Goal: Complete application form

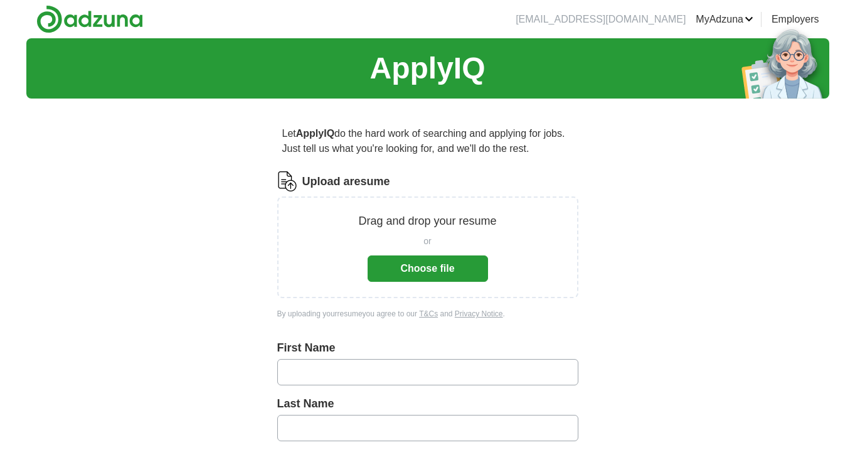
click at [433, 272] on button "Choose file" at bounding box center [427, 268] width 120 height 26
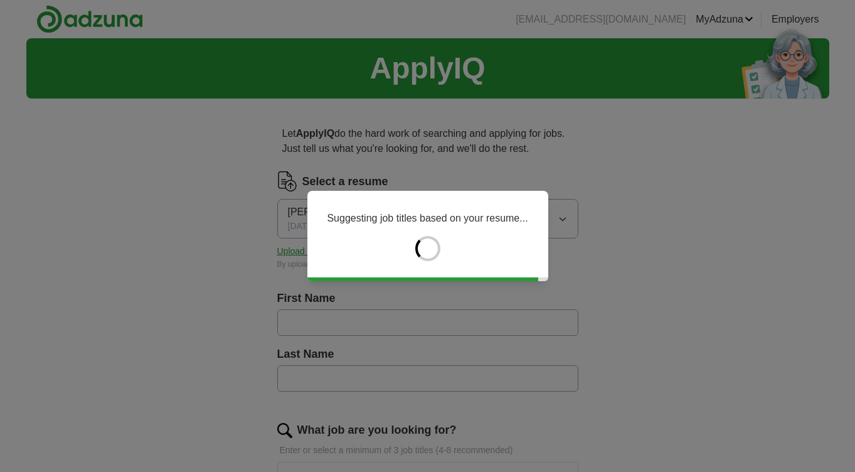
type input "**********"
type input "********"
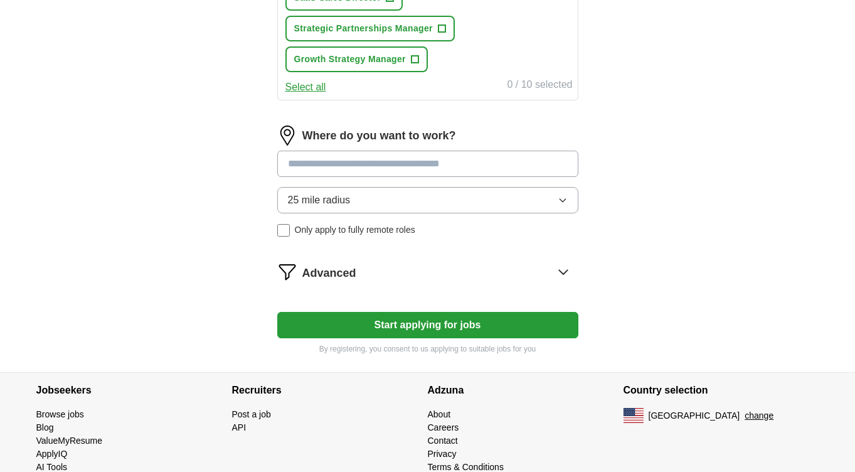
scroll to position [690, 0]
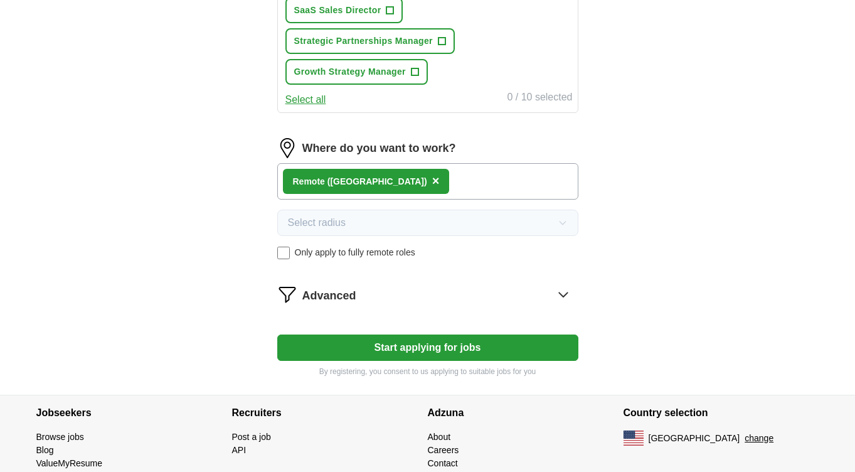
click at [559, 290] on icon at bounding box center [563, 294] width 20 height 20
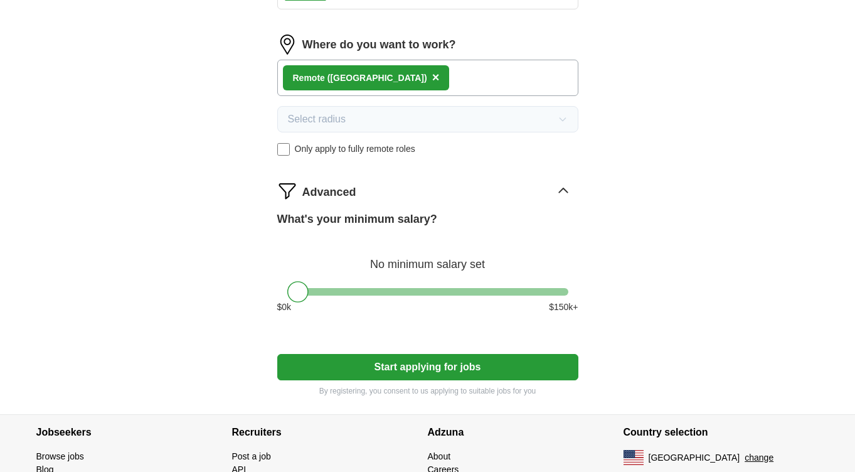
scroll to position [796, 0]
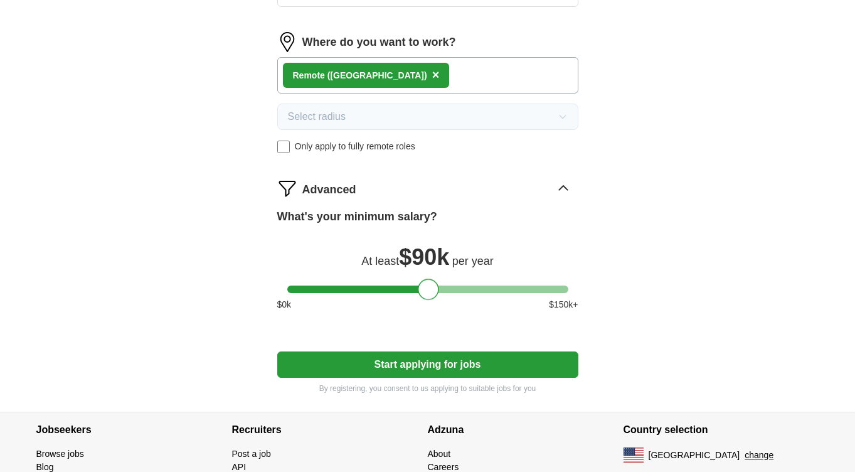
drag, startPoint x: 297, startPoint y: 290, endPoint x: 427, endPoint y: 292, distance: 130.4
click at [427, 292] on div at bounding box center [428, 288] width 21 height 21
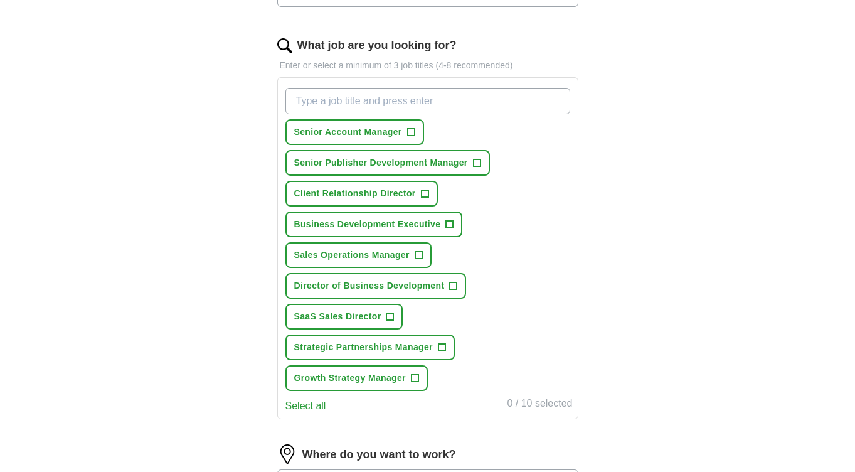
scroll to position [381, 0]
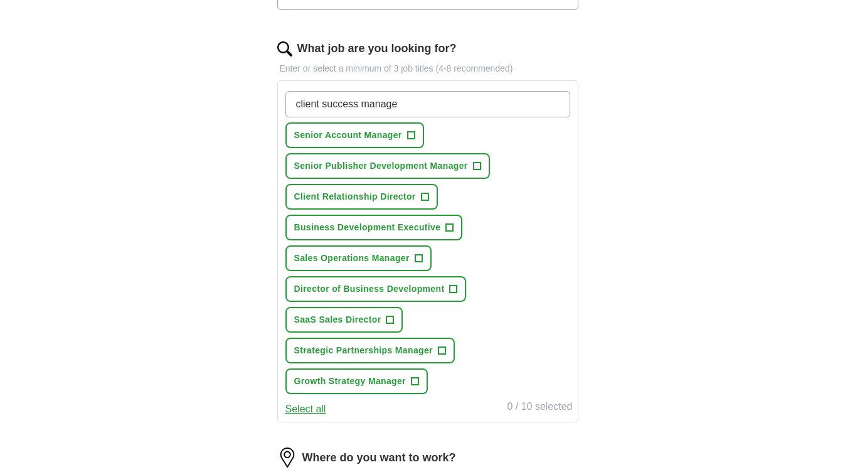
type input "client success manager"
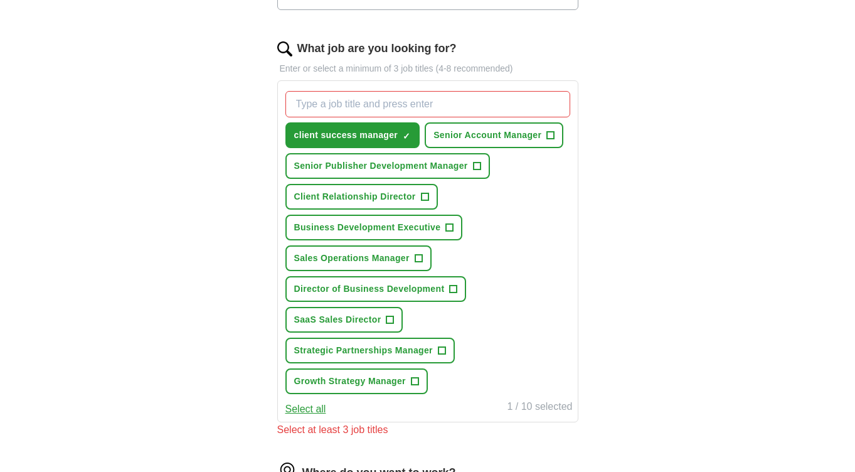
click at [425, 196] on span "+" at bounding box center [425, 197] width 8 height 10
click at [454, 290] on span "+" at bounding box center [454, 289] width 8 height 10
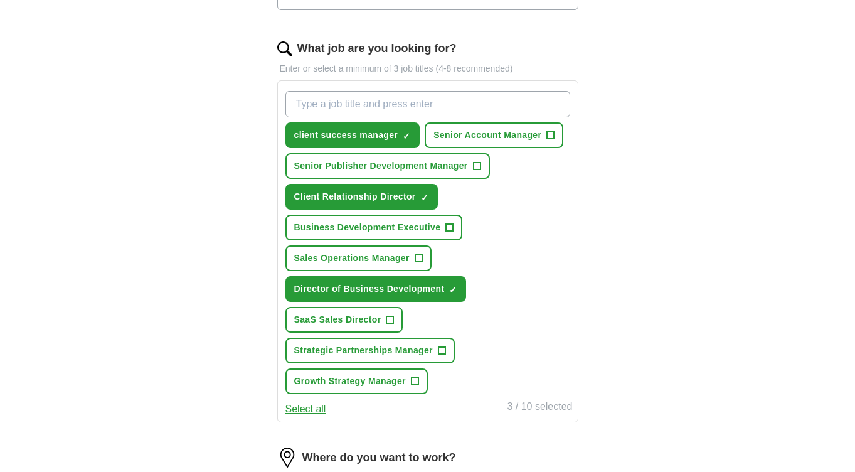
click at [551, 135] on span "+" at bounding box center [551, 135] width 8 height 10
click at [472, 166] on button "Senior Publisher Development Manager +" at bounding box center [387, 166] width 204 height 26
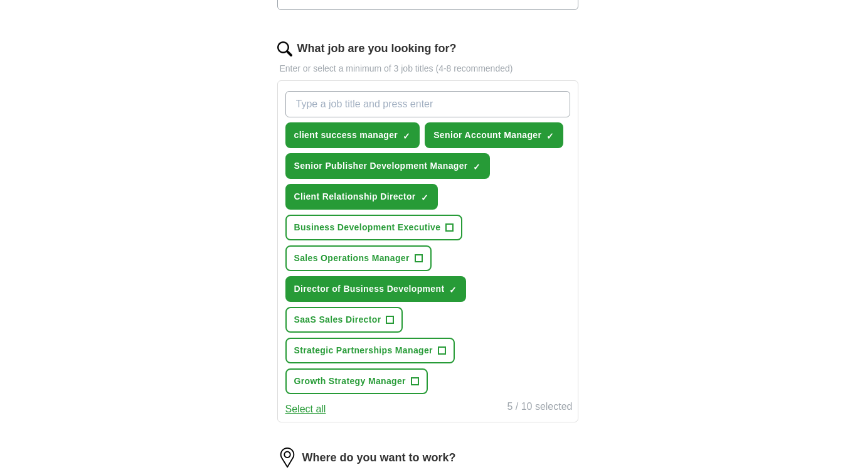
click at [452, 227] on span "+" at bounding box center [450, 228] width 8 height 10
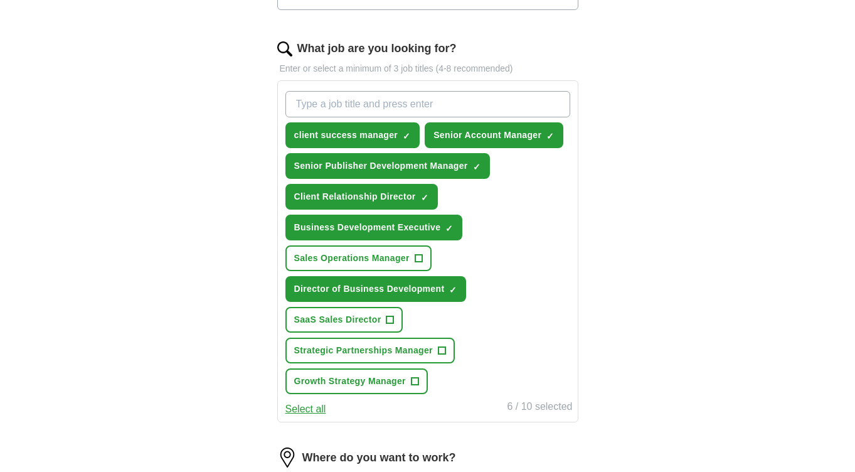
click at [395, 109] on input "What job are you looking for?" at bounding box center [427, 104] width 285 height 26
type input "Saas Client success manager"
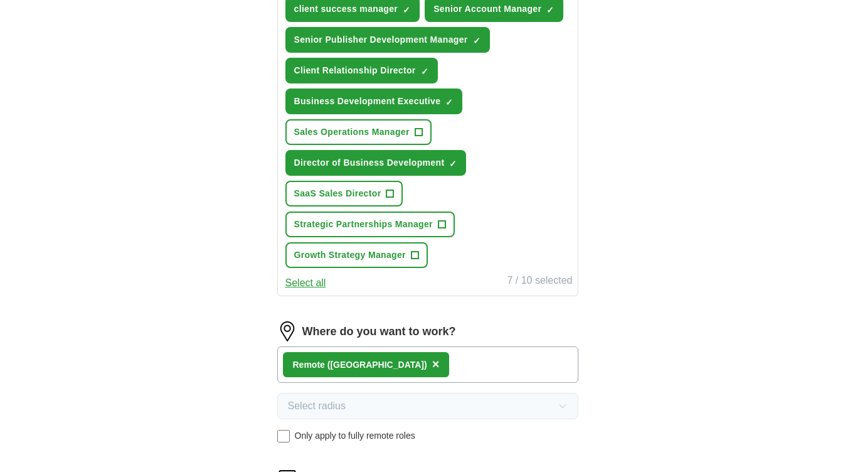
scroll to position [534, 0]
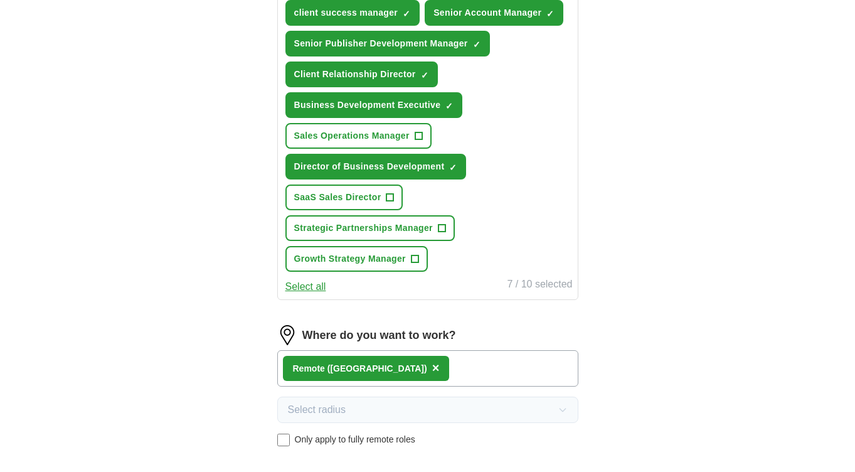
click at [421, 135] on span "+" at bounding box center [419, 136] width 8 height 10
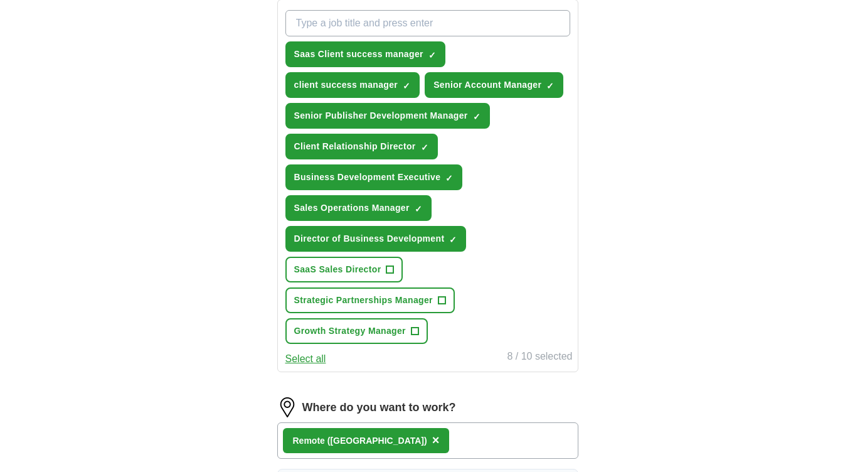
scroll to position [445, 0]
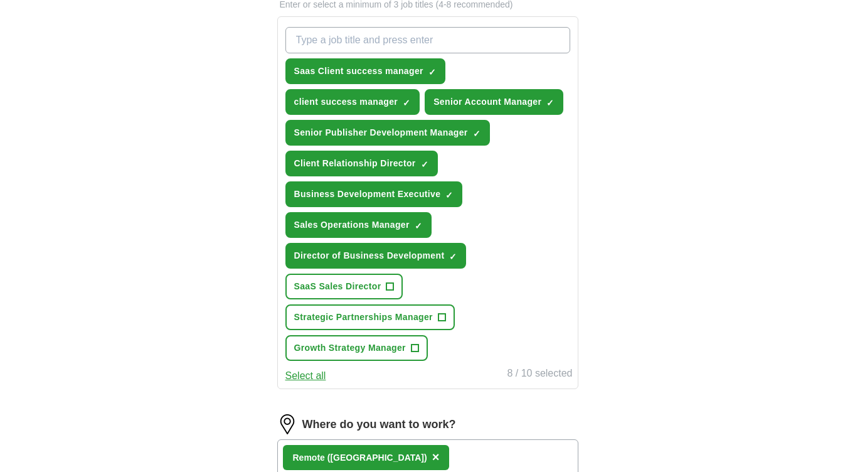
click at [418, 351] on span "+" at bounding box center [415, 348] width 8 height 10
click at [445, 313] on span "+" at bounding box center [442, 317] width 8 height 10
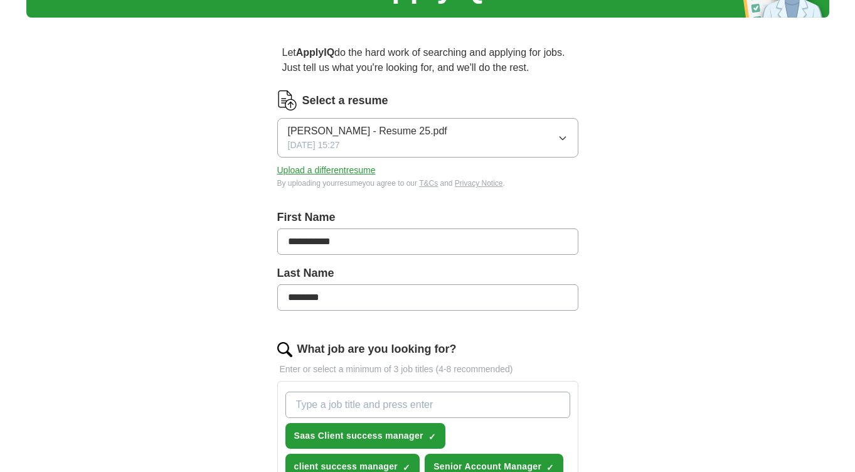
scroll to position [83, 0]
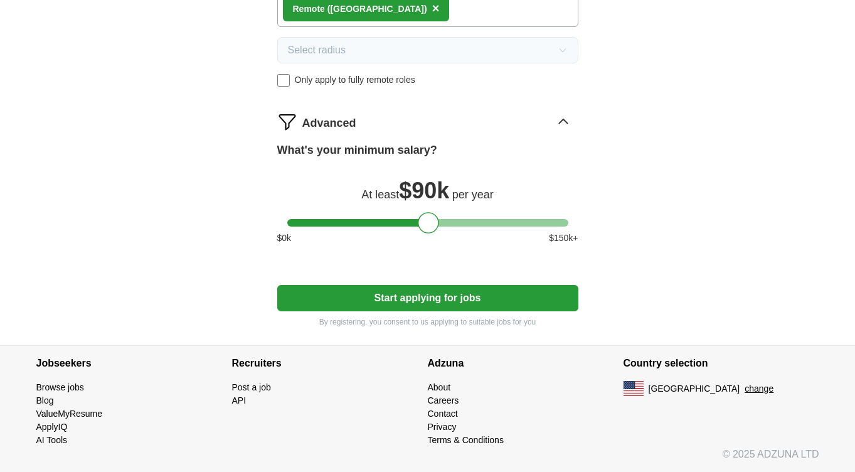
click at [451, 298] on button "Start applying for jobs" at bounding box center [427, 298] width 301 height 26
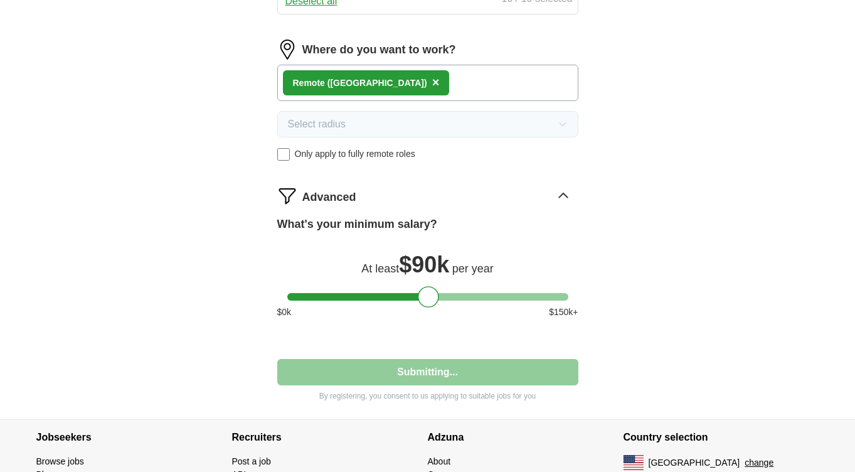
select select "**"
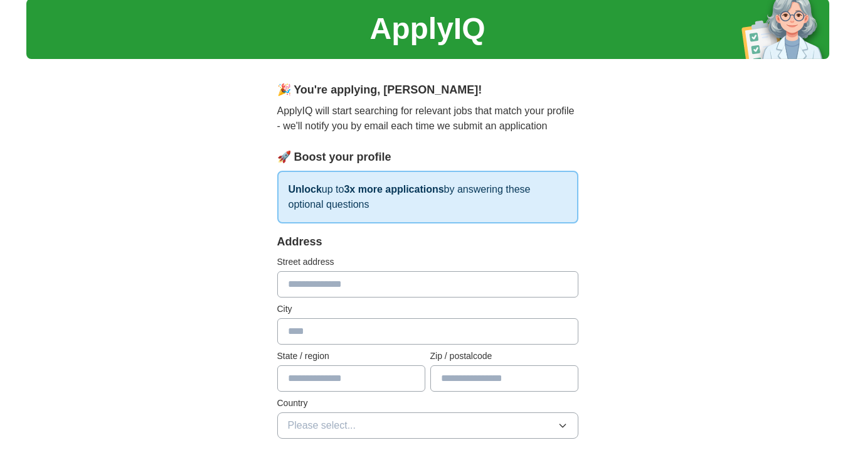
scroll to position [43, 0]
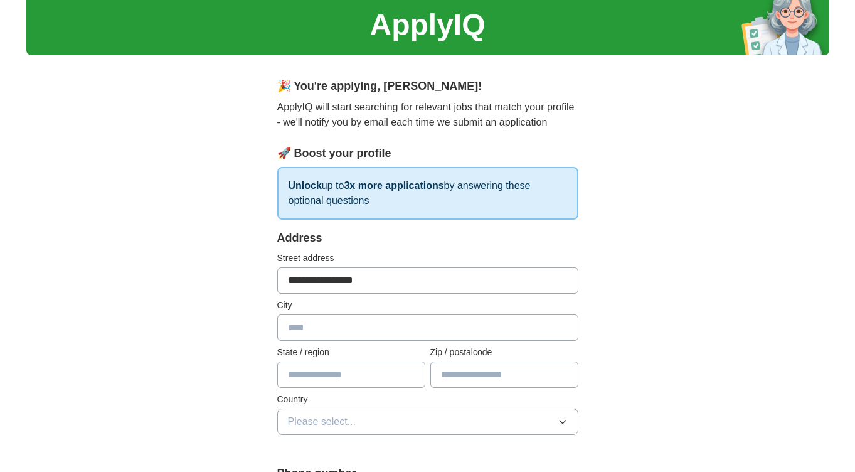
type input "**********"
type input "*******"
type input "*****"
click at [462, 415] on button "Please select..." at bounding box center [427, 421] width 301 height 26
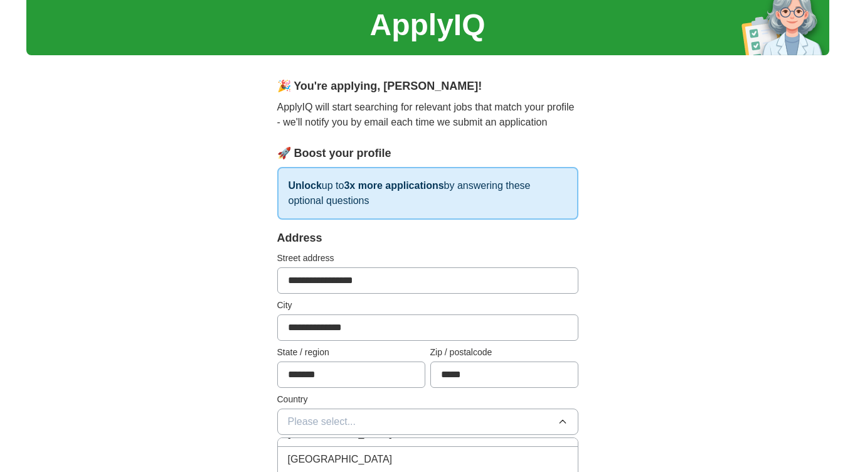
scroll to position [18, 0]
click at [355, 455] on div "[GEOGRAPHIC_DATA]" at bounding box center [428, 457] width 280 height 15
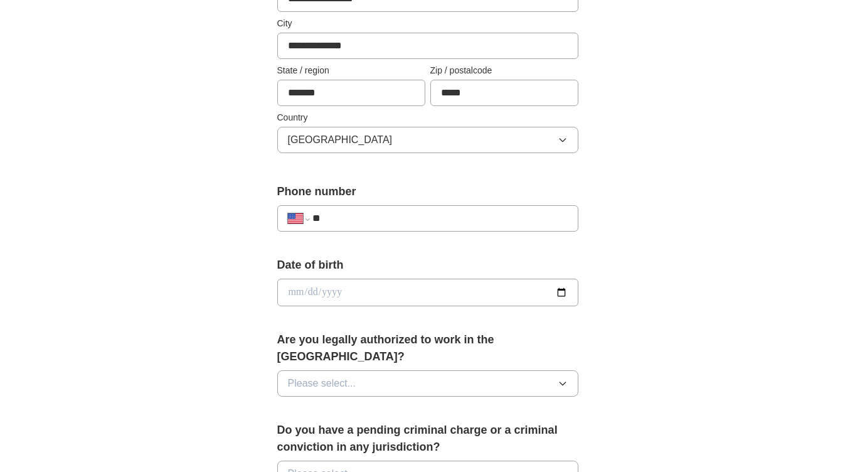
scroll to position [327, 0]
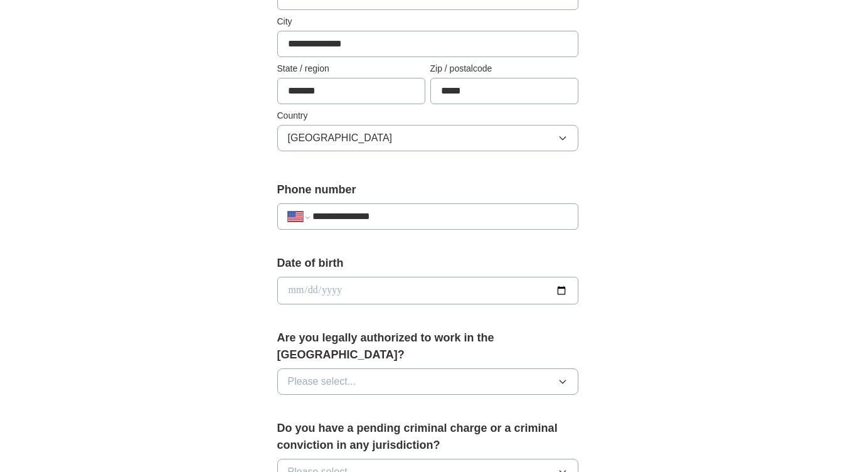
type input "**********"
click at [341, 292] on input "date" at bounding box center [427, 291] width 301 height 28
click at [293, 292] on input "date" at bounding box center [427, 291] width 301 height 28
click at [312, 293] on input "date" at bounding box center [427, 291] width 301 height 28
click at [329, 290] on input "date" at bounding box center [427, 291] width 301 height 28
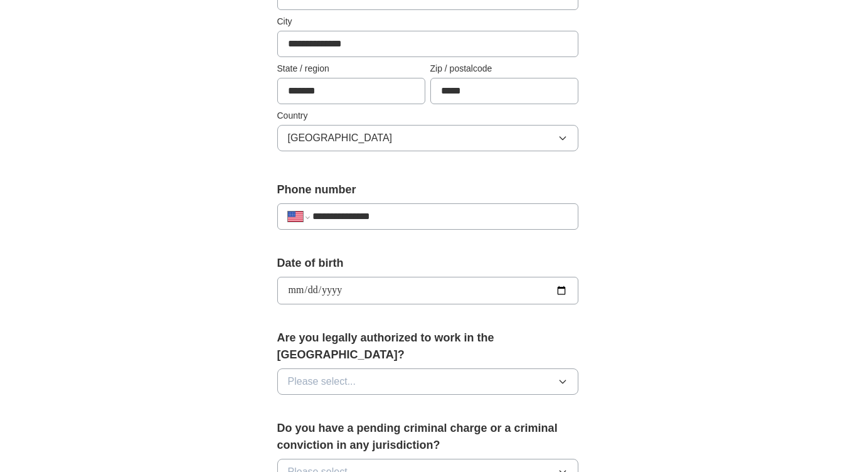
type input "**********"
click at [685, 308] on div "**********" at bounding box center [427, 283] width 803 height 1142
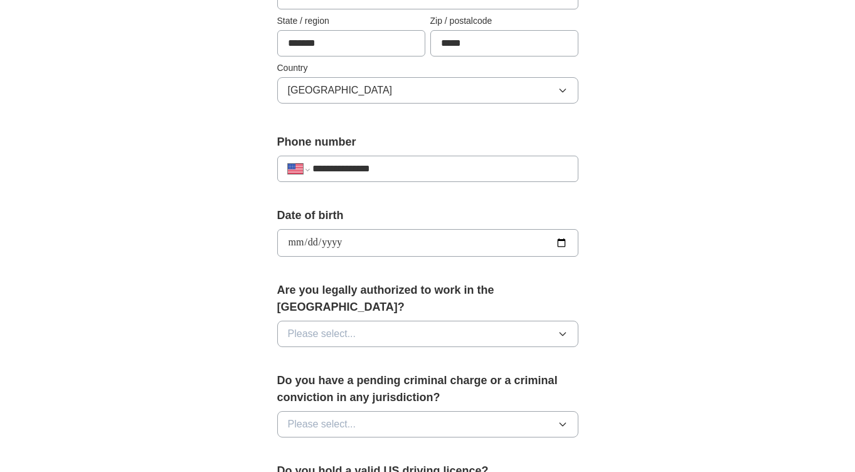
scroll to position [394, 0]
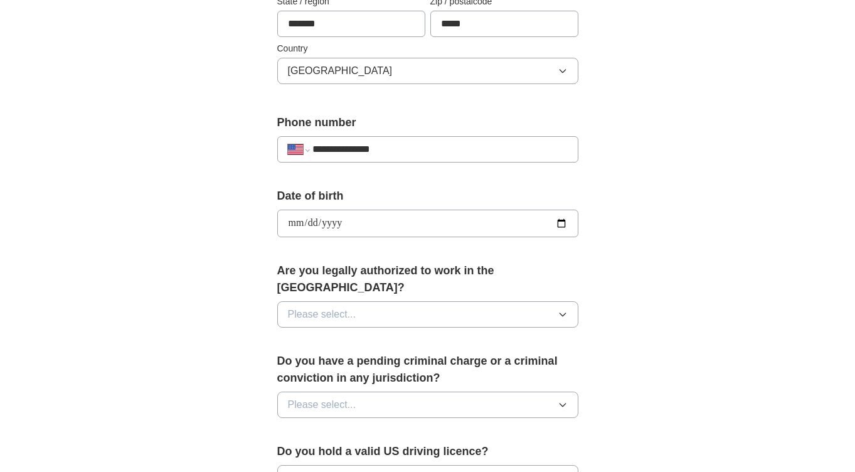
click at [509, 301] on button "Please select..." at bounding box center [427, 314] width 301 height 26
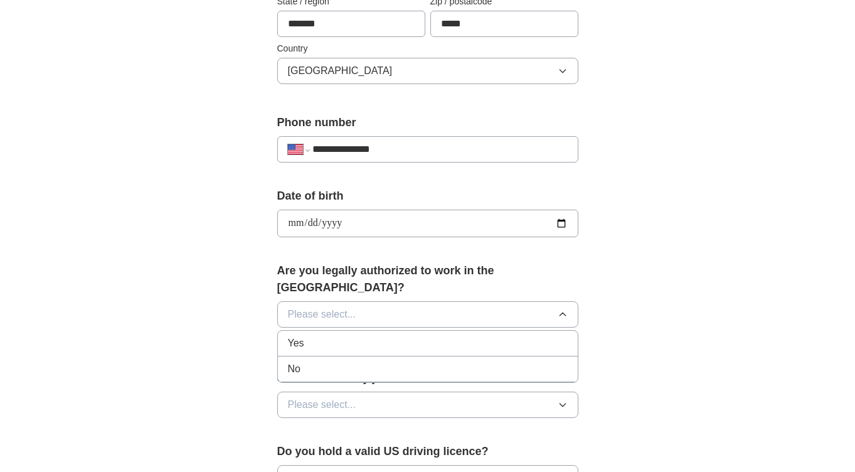
click at [325, 335] on div "Yes" at bounding box center [428, 342] width 280 height 15
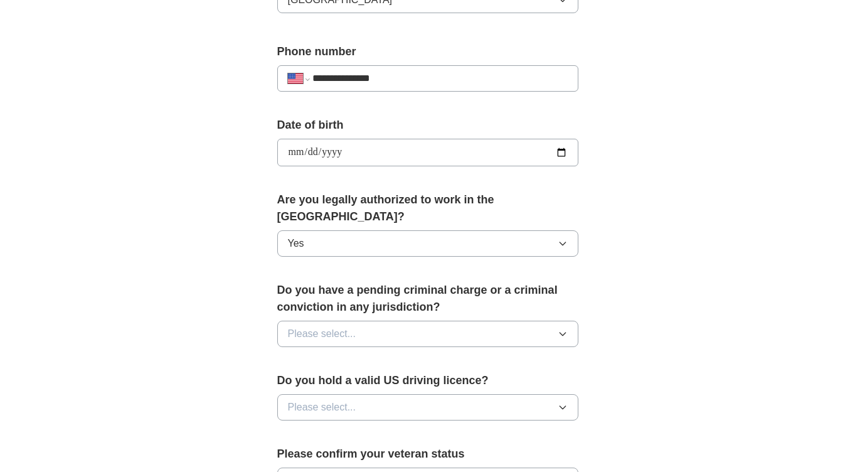
scroll to position [468, 0]
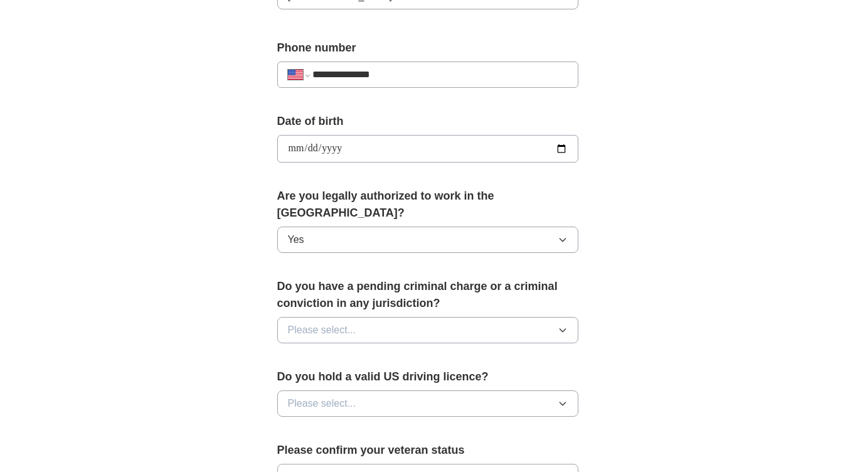
click at [401, 318] on button "Please select..." at bounding box center [427, 330] width 301 height 26
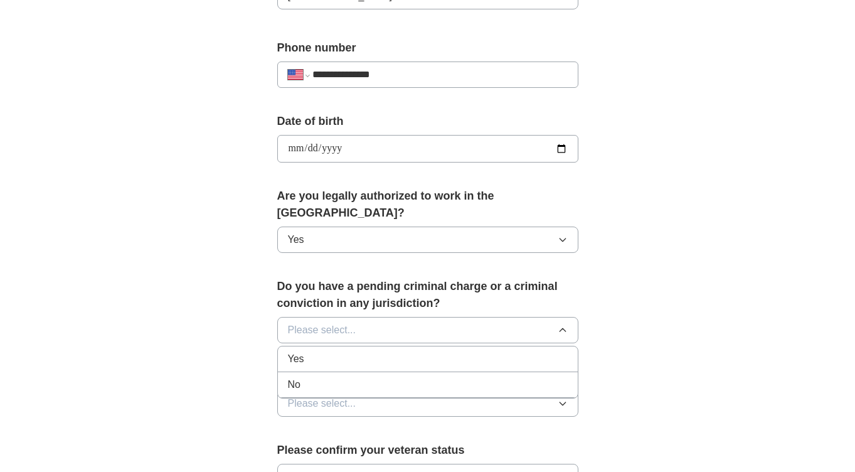
click at [329, 377] on div "No" at bounding box center [428, 384] width 280 height 15
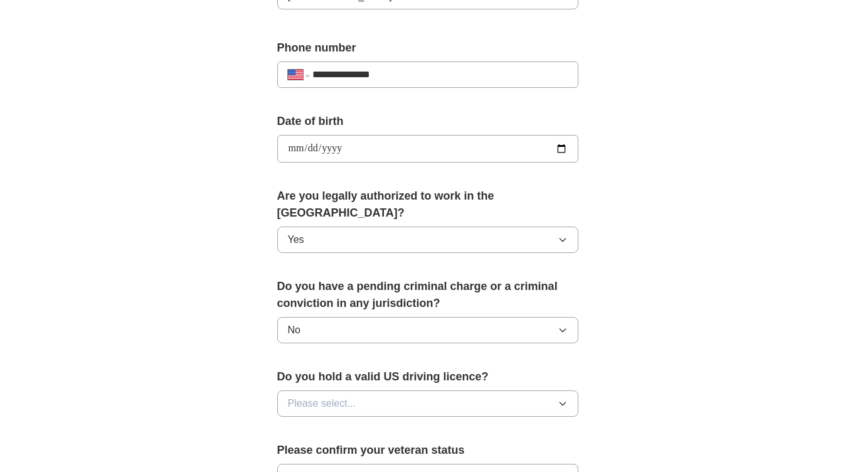
click at [353, 396] on span "Please select..." at bounding box center [322, 403] width 68 height 15
click at [306, 425] on div "Yes" at bounding box center [428, 432] width 280 height 15
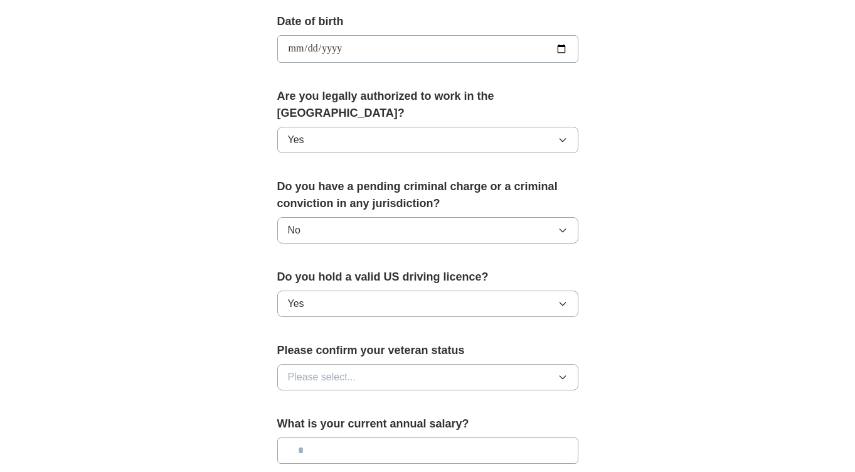
scroll to position [584, 0]
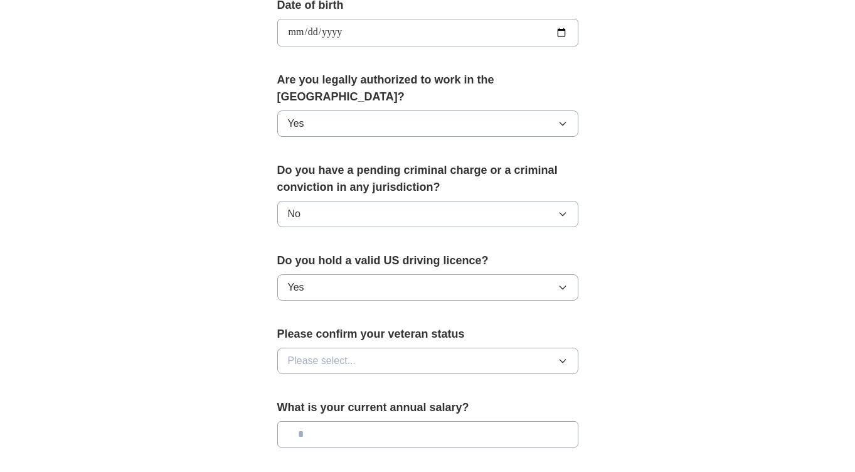
click at [330, 353] on span "Please select..." at bounding box center [322, 360] width 68 height 15
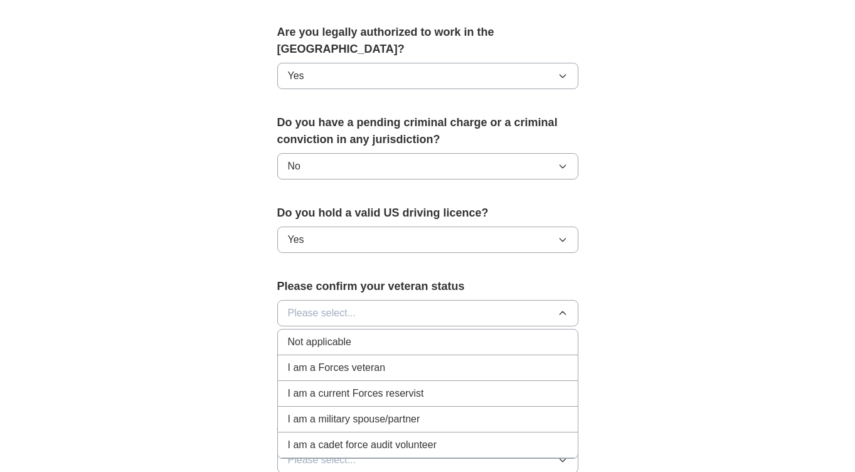
scroll to position [638, 0]
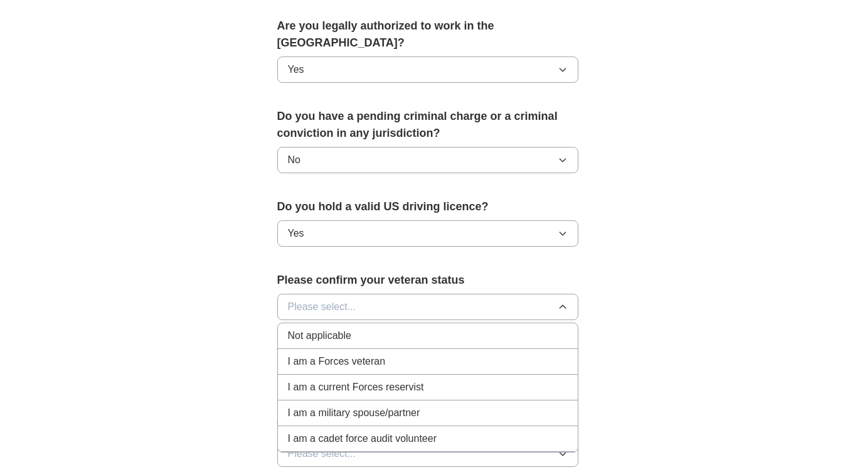
click at [363, 328] on div "Not applicable" at bounding box center [428, 335] width 280 height 15
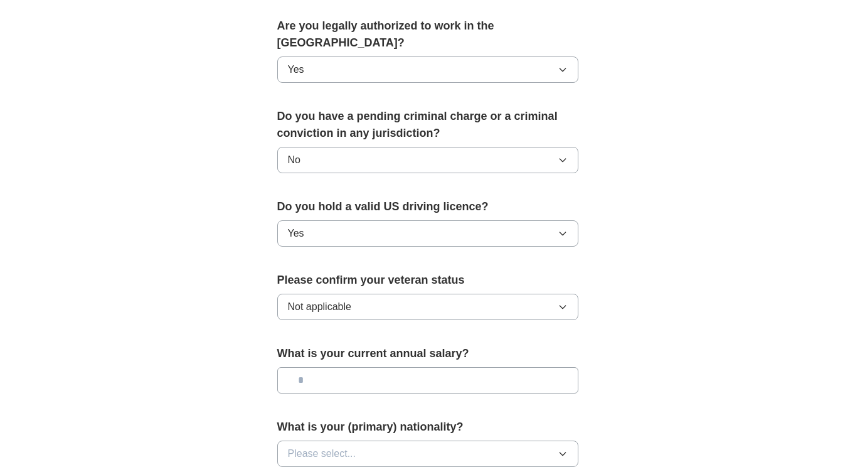
click at [352, 371] on input "text" at bounding box center [427, 380] width 301 height 26
type input "********"
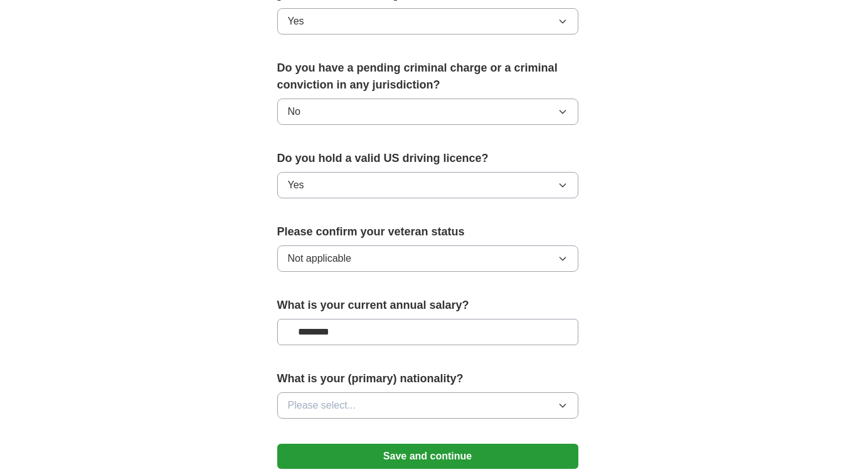
scroll to position [699, 0]
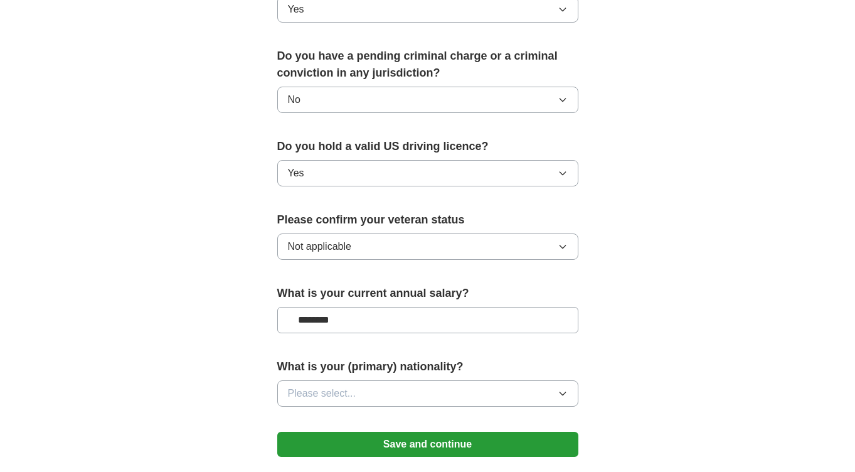
click at [390, 380] on button "Please select..." at bounding box center [427, 393] width 301 height 26
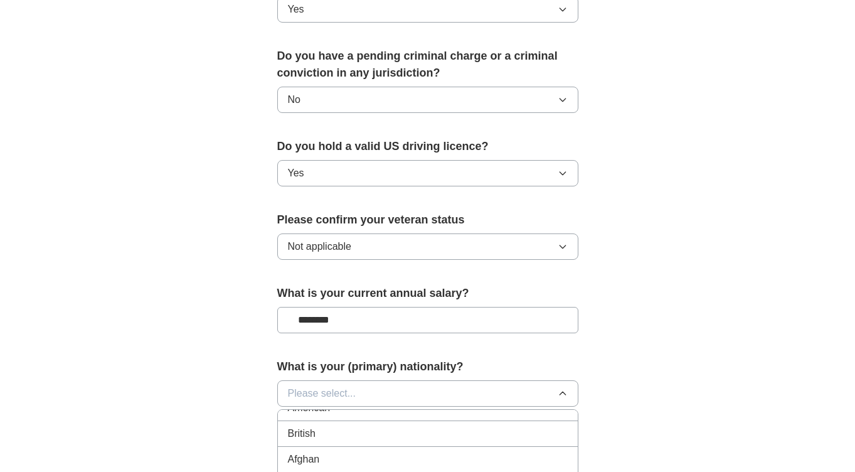
scroll to position [0, 0]
click at [329, 415] on span "American" at bounding box center [309, 422] width 43 height 15
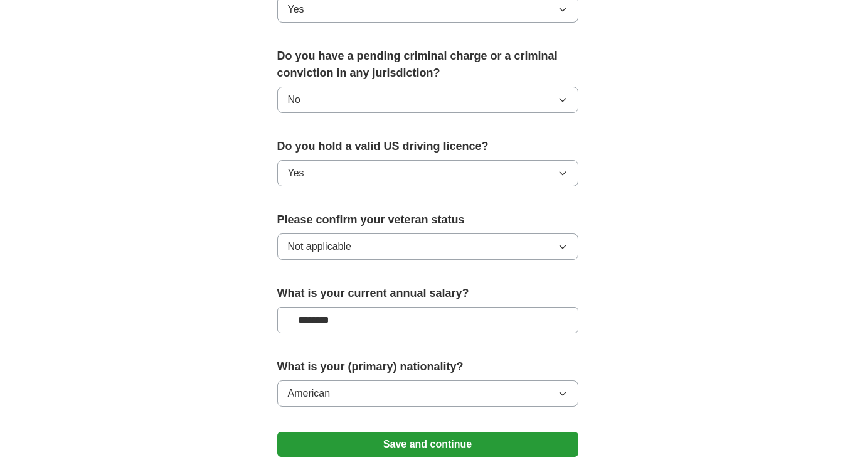
click at [431, 432] on button "Save and continue" at bounding box center [427, 443] width 301 height 25
